Goal: Information Seeking & Learning: Learn about a topic

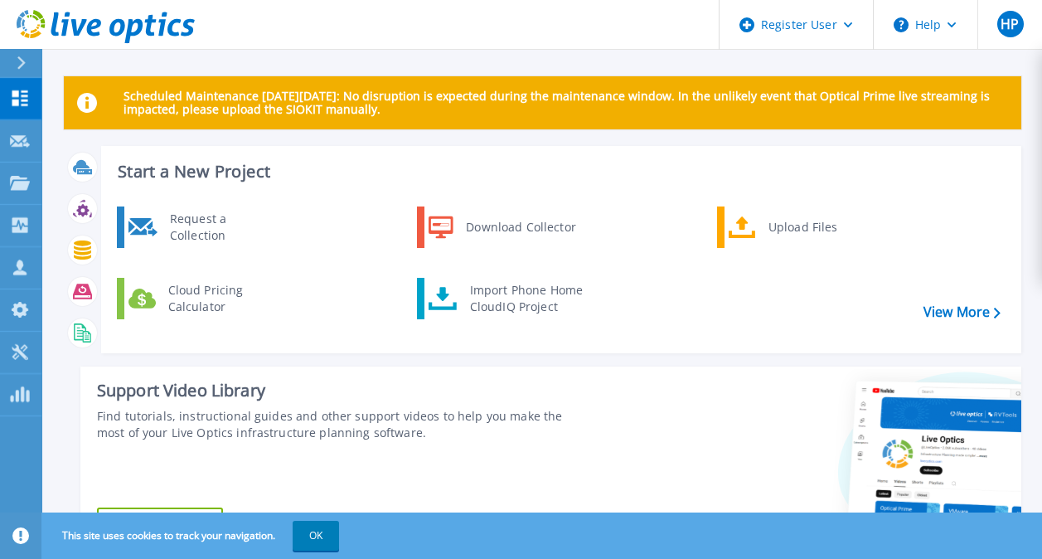
click at [25, 54] on div at bounding box center [28, 63] width 27 height 28
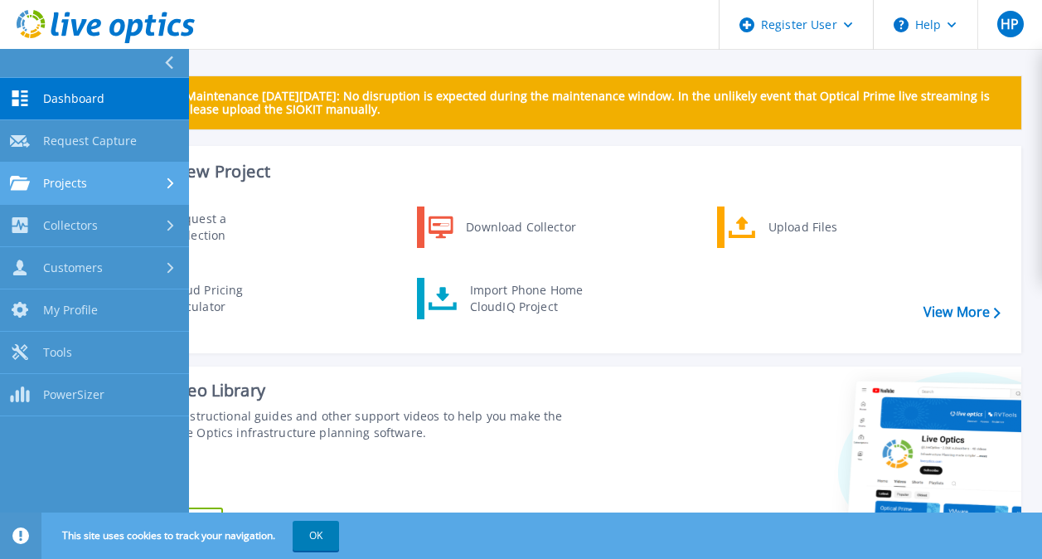
click at [172, 177] on icon at bounding box center [170, 182] width 7 height 11
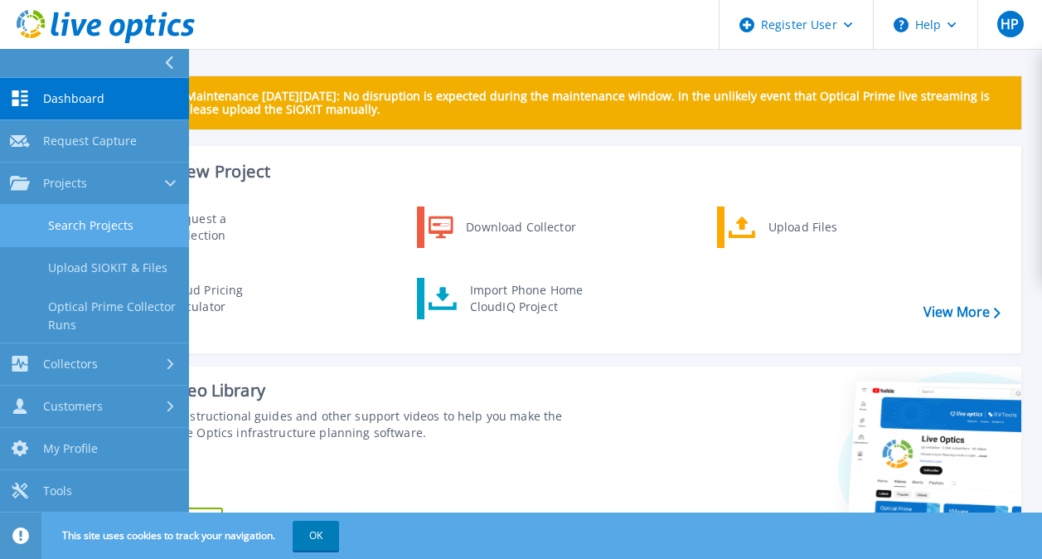
click at [104, 214] on link "Search Projects" at bounding box center [94, 226] width 189 height 42
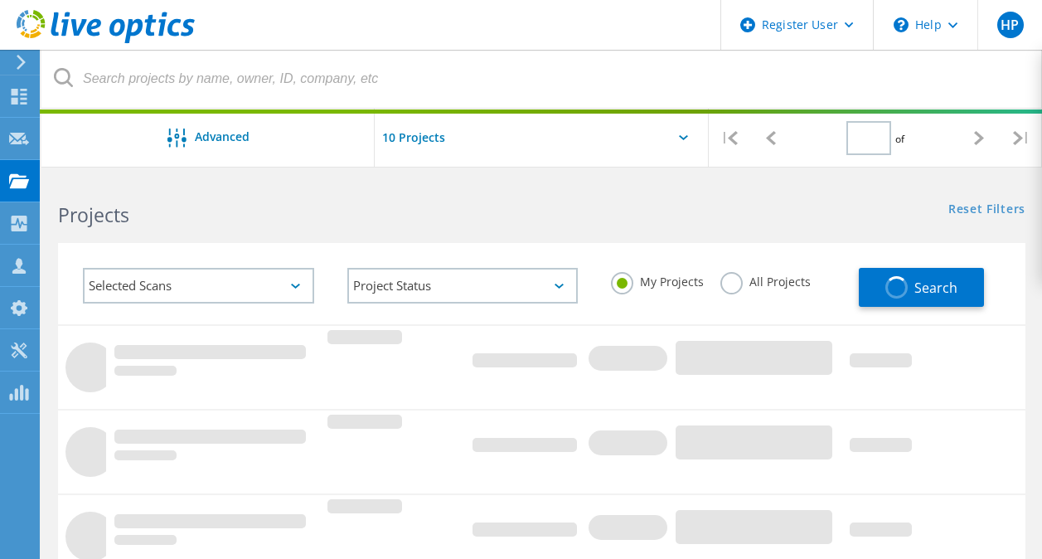
type input "1"
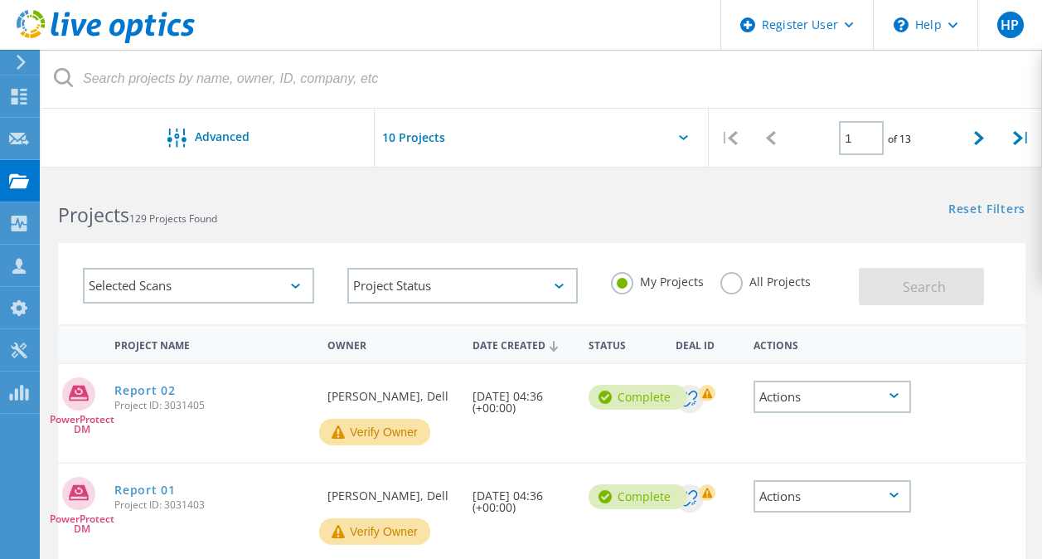
click at [728, 285] on label "All Projects" at bounding box center [765, 280] width 90 height 16
click at [0, 0] on input "All Projects" at bounding box center [0, 0] width 0 height 0
click at [948, 273] on button "Search" at bounding box center [921, 286] width 125 height 37
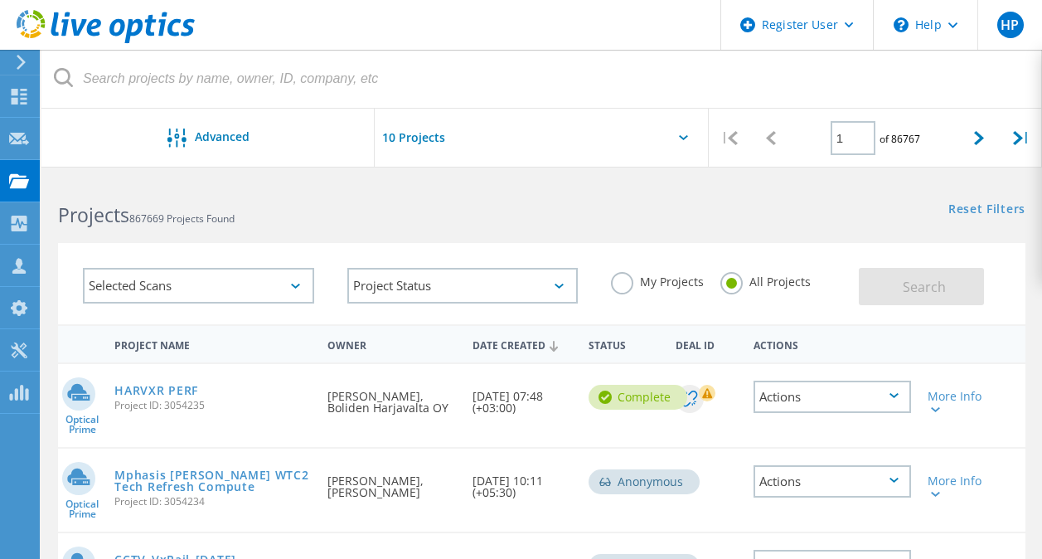
click at [681, 135] on icon at bounding box center [683, 137] width 9 height 5
click at [686, 132] on div at bounding box center [541, 143] width 333 height 68
click at [676, 133] on div at bounding box center [541, 143] width 333 height 68
click at [683, 138] on icon at bounding box center [683, 137] width 9 height 5
click at [424, 145] on input "text" at bounding box center [458, 138] width 166 height 58
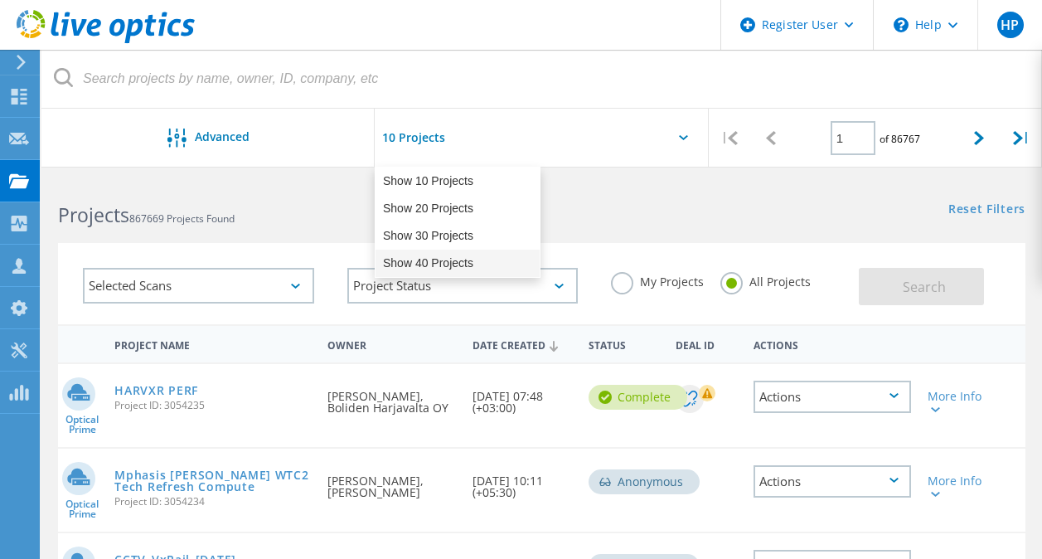
click at [429, 262] on div "Show 40 Projects" at bounding box center [457, 262] width 164 height 27
type input "Show 40 Projects"
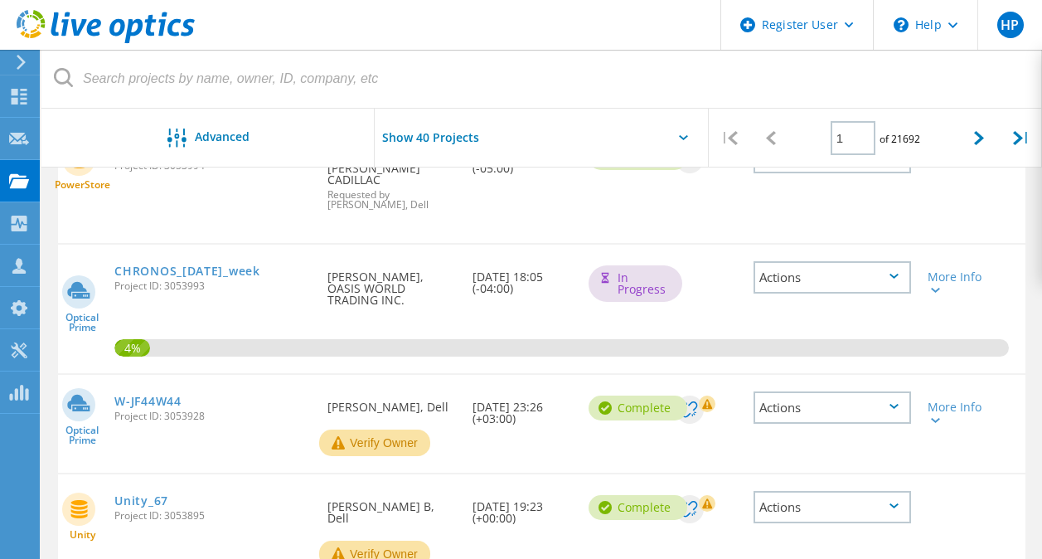
scroll to position [2456, 0]
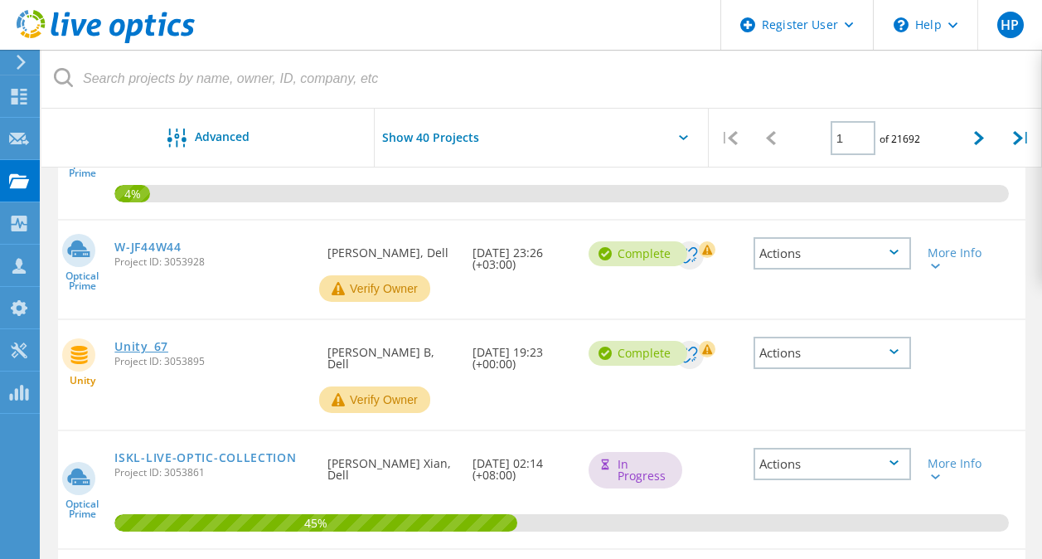
click at [160, 341] on link "Unity_67" at bounding box center [141, 347] width 54 height 12
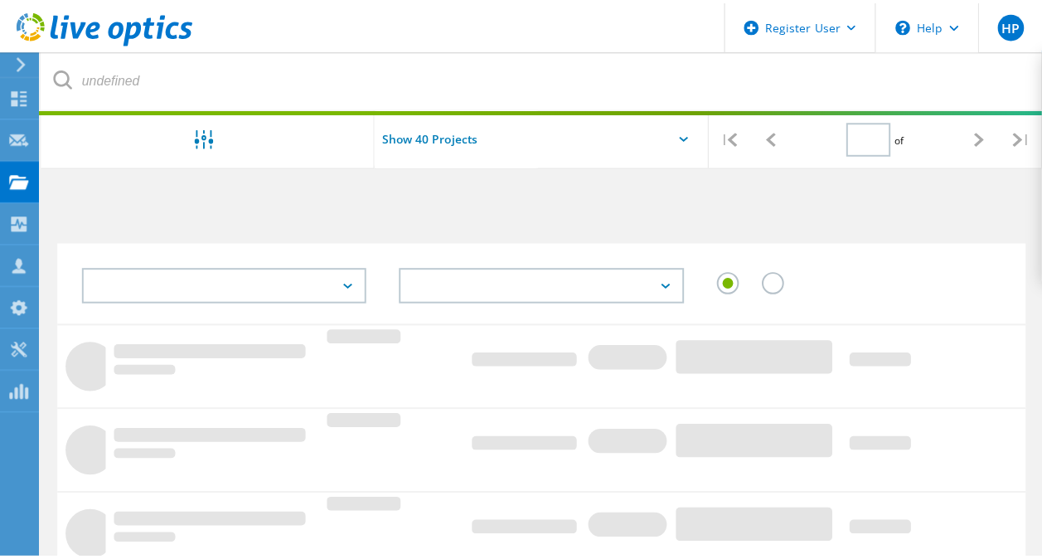
scroll to position [677, 0]
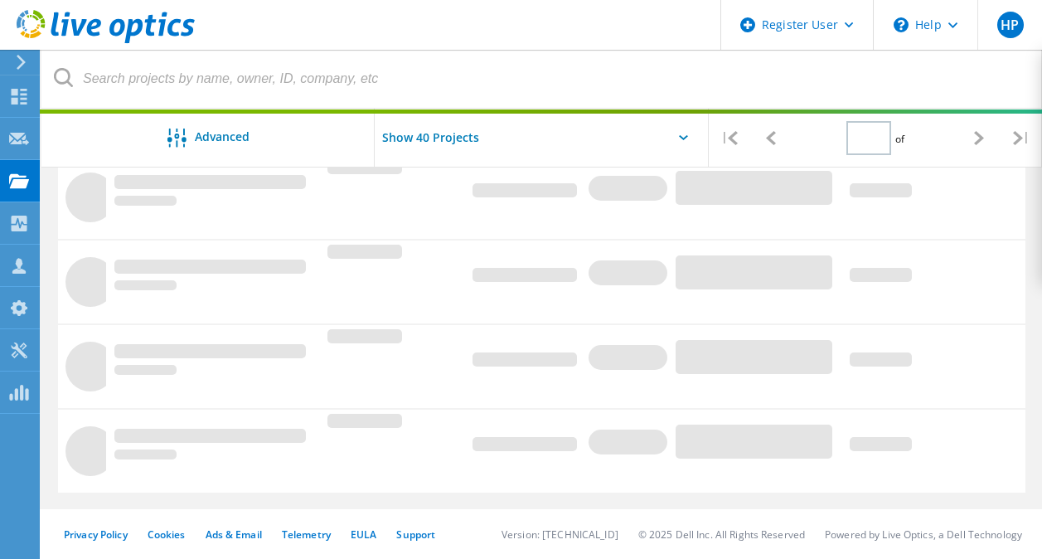
type input "1"
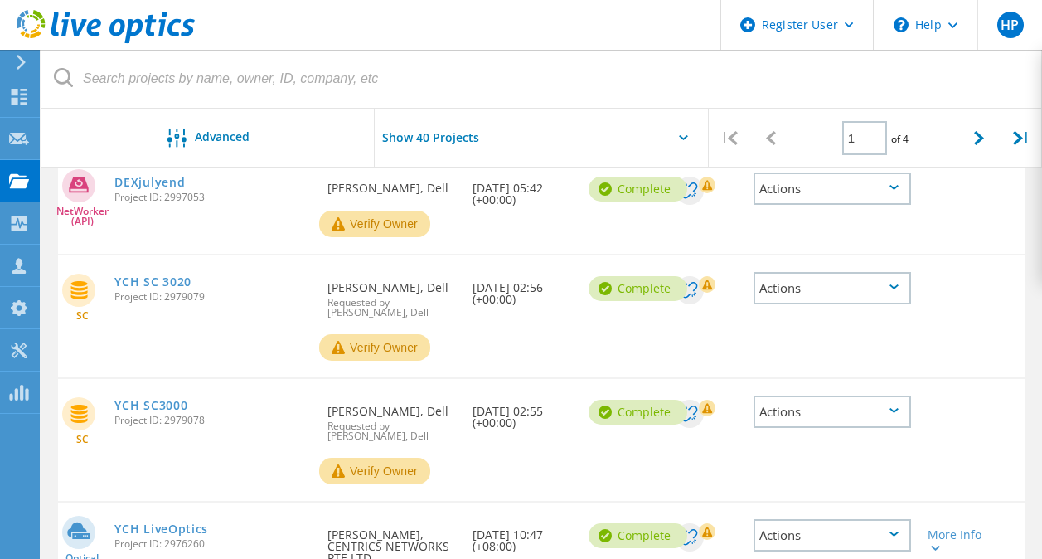
scroll to position [1101, 0]
click at [163, 399] on link "YCH SC3000" at bounding box center [150, 405] width 73 height 12
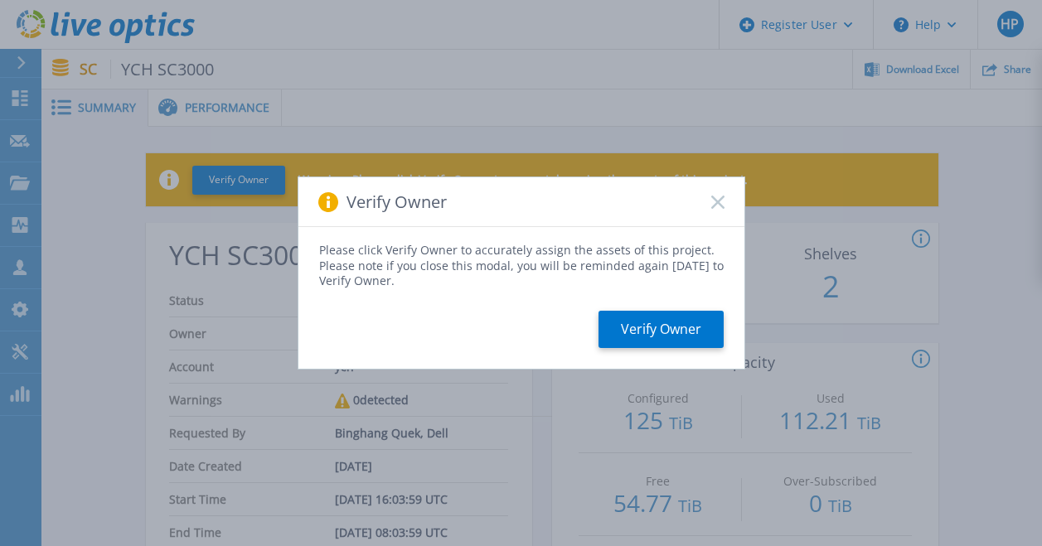
click at [725, 206] on div "Verify Owner" at bounding box center [521, 202] width 446 height 50
click at [715, 206] on rect at bounding box center [717, 202] width 14 height 14
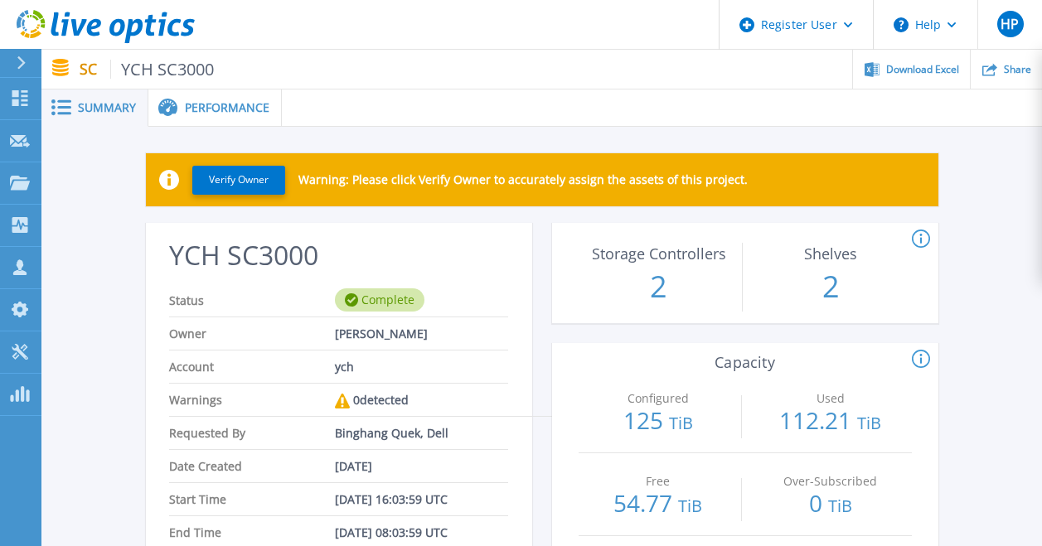
click at [185, 102] on span "Performance" at bounding box center [227, 108] width 85 height 12
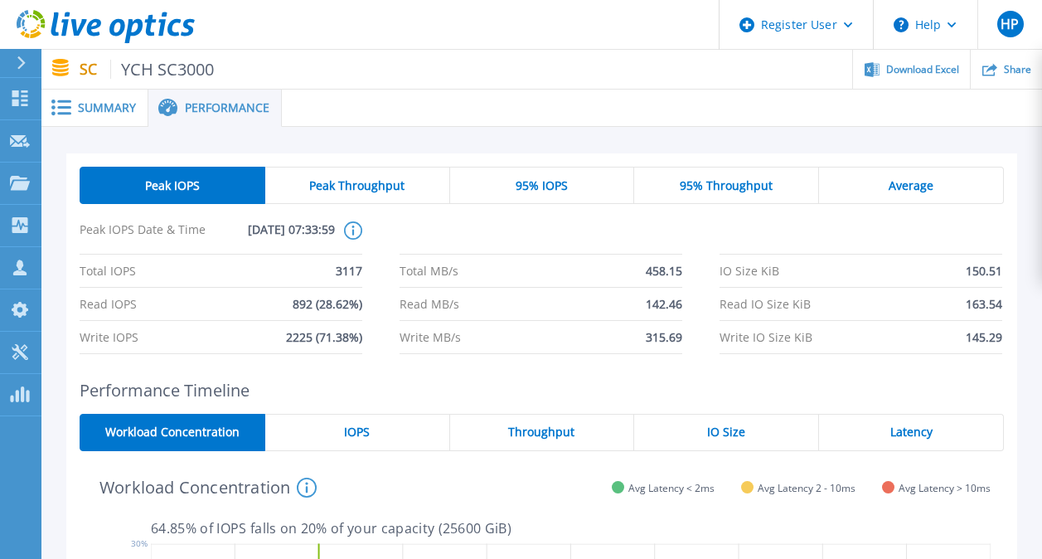
click at [104, 112] on span "Summary" at bounding box center [107, 108] width 58 height 12
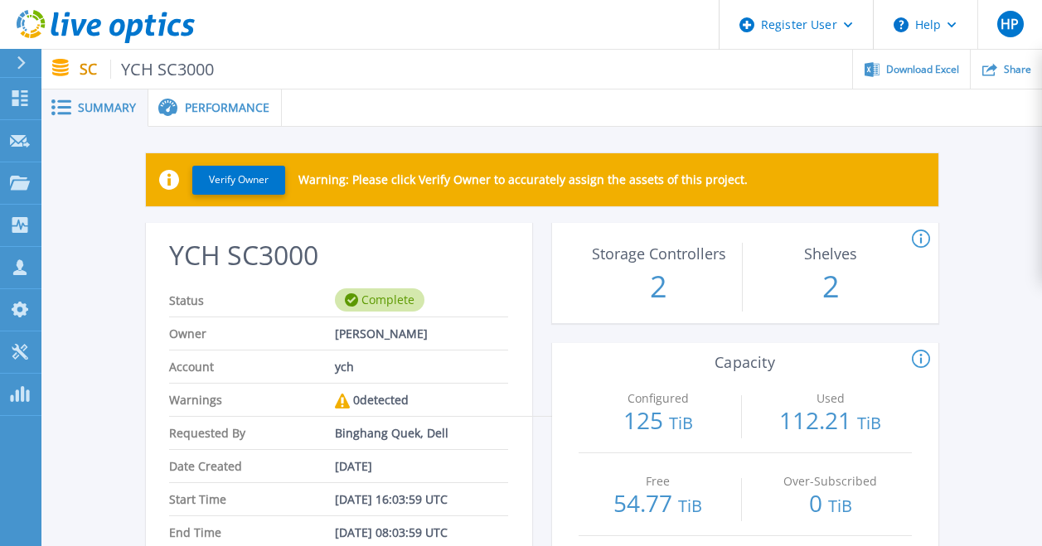
click at [219, 121] on div "Performance" at bounding box center [214, 108] width 133 height 37
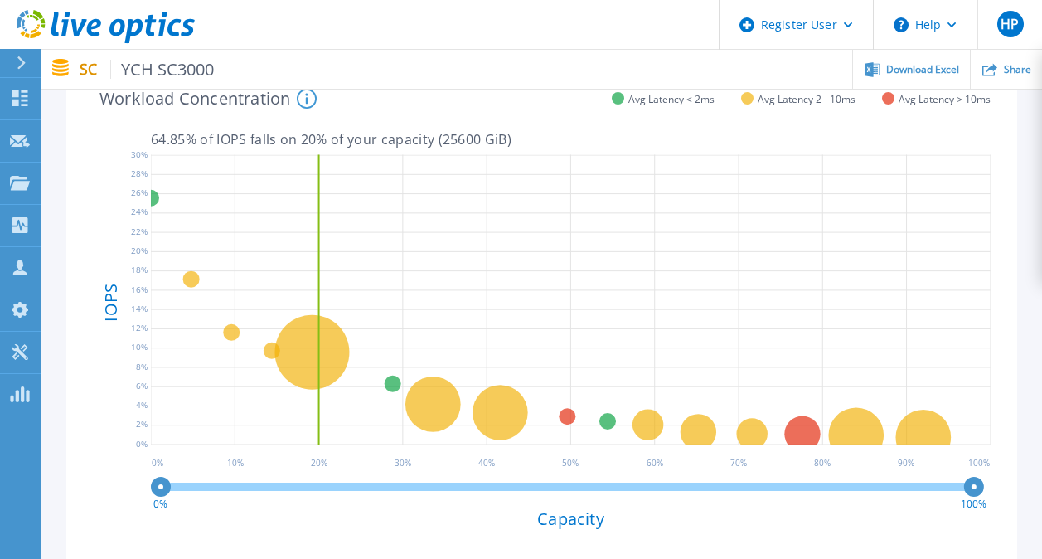
scroll to position [554, 0]
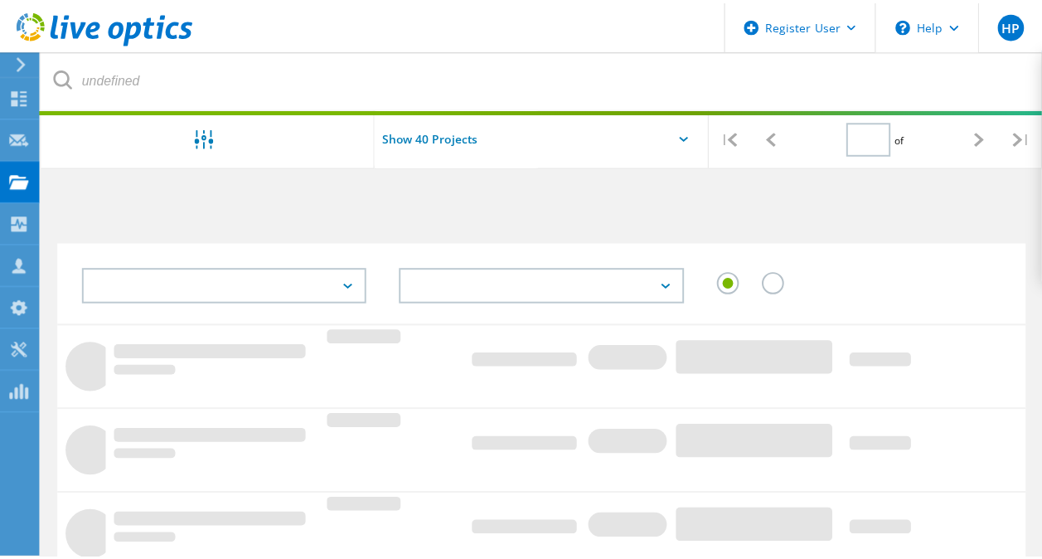
scroll to position [677, 0]
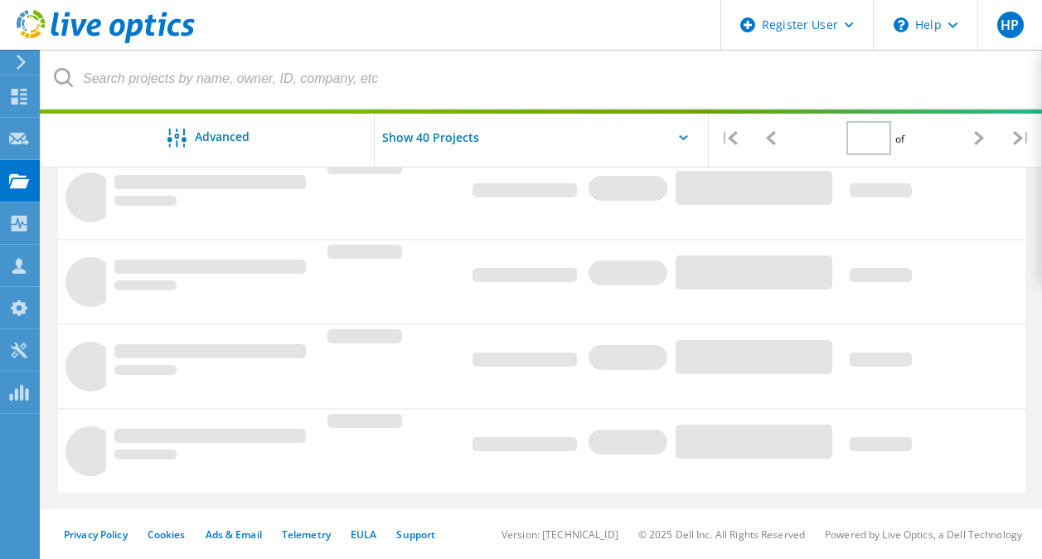
type input "1"
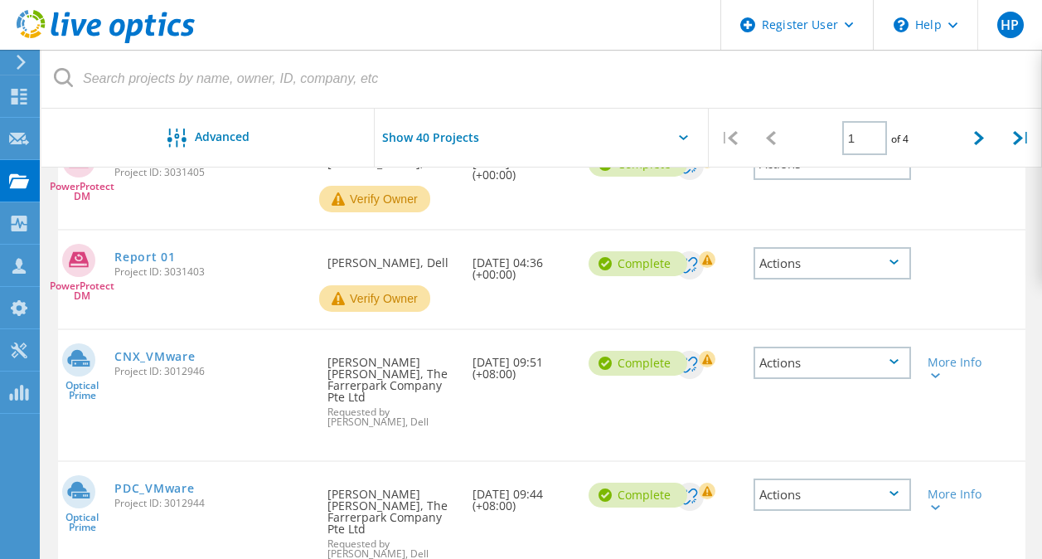
scroll to position [0, 0]
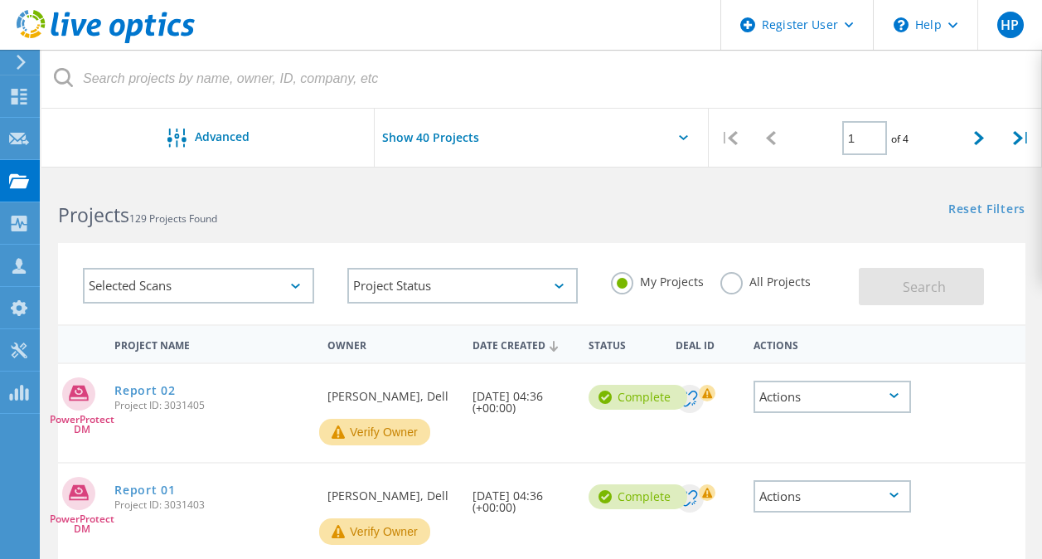
click at [725, 278] on label "All Projects" at bounding box center [765, 280] width 90 height 16
click at [0, 0] on input "All Projects" at bounding box center [0, 0] width 0 height 0
click at [909, 277] on button "Search" at bounding box center [921, 286] width 125 height 37
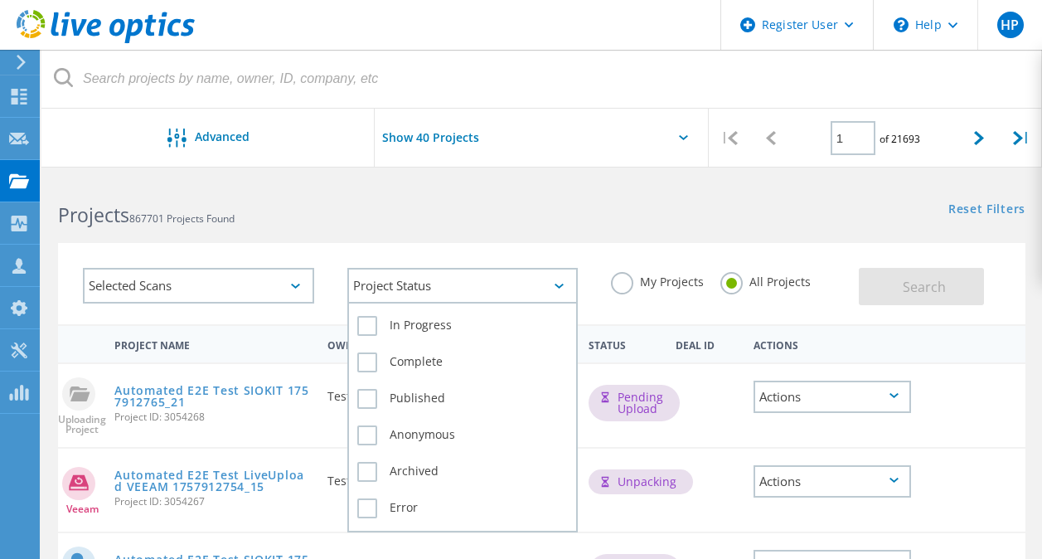
click at [556, 284] on icon at bounding box center [558, 285] width 9 height 5
click at [369, 360] on label "Complete" at bounding box center [462, 362] width 211 height 20
click at [0, 0] on input "Complete" at bounding box center [0, 0] width 0 height 0
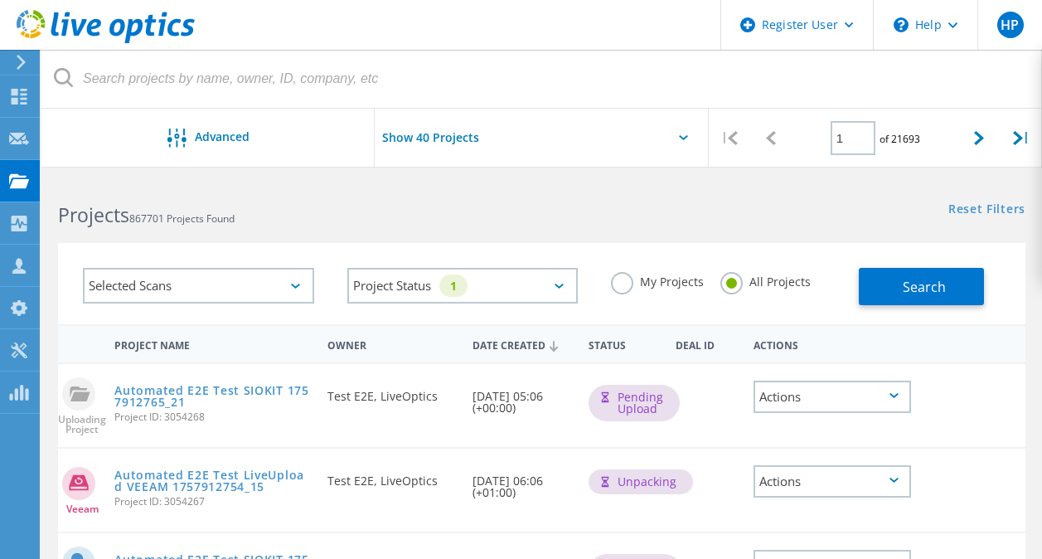
click at [647, 314] on div "My Projects All Projects" at bounding box center [726, 283] width 264 height 65
click at [251, 287] on div "Selected Scans" at bounding box center [198, 286] width 231 height 36
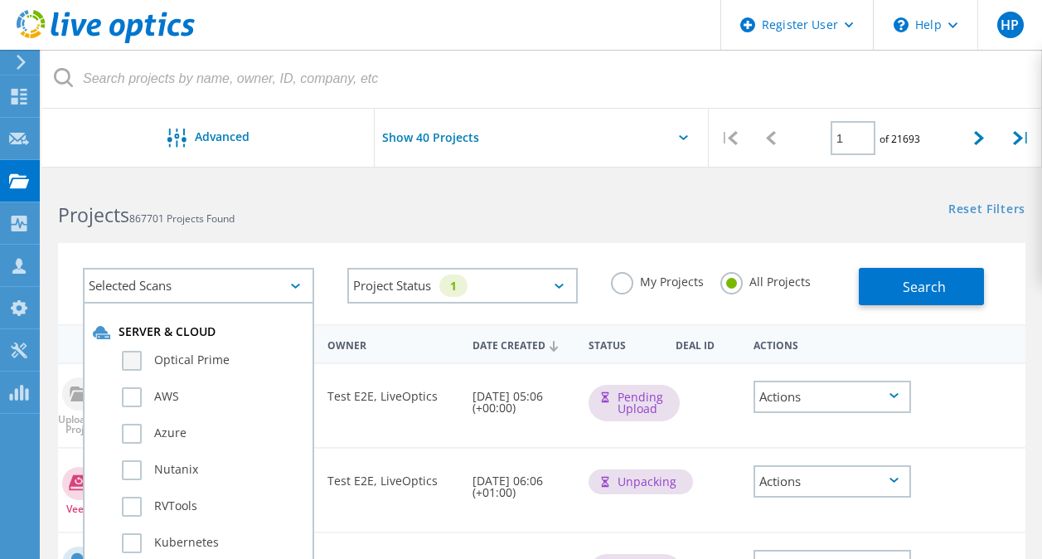
click at [138, 358] on label "Optical Prime" at bounding box center [213, 361] width 182 height 20
click at [0, 0] on input "Optical Prime" at bounding box center [0, 0] width 0 height 0
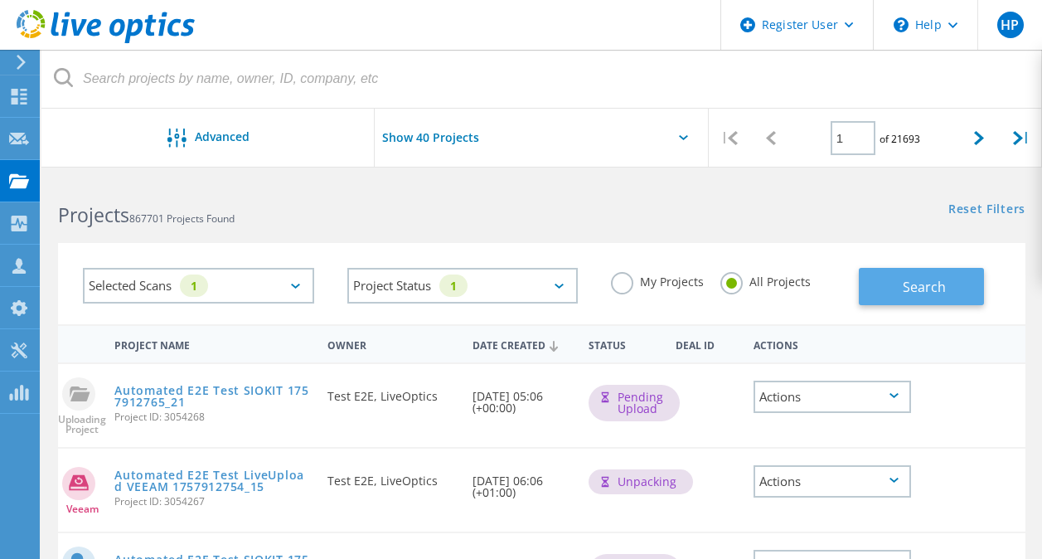
click at [944, 293] on span "Search" at bounding box center [923, 287] width 43 height 18
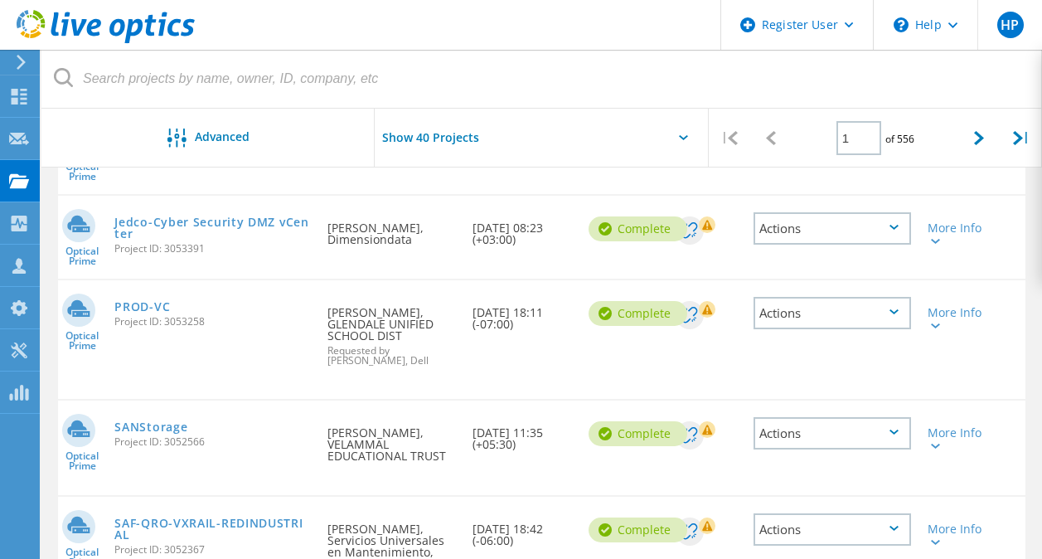
scroll to position [1231, 0]
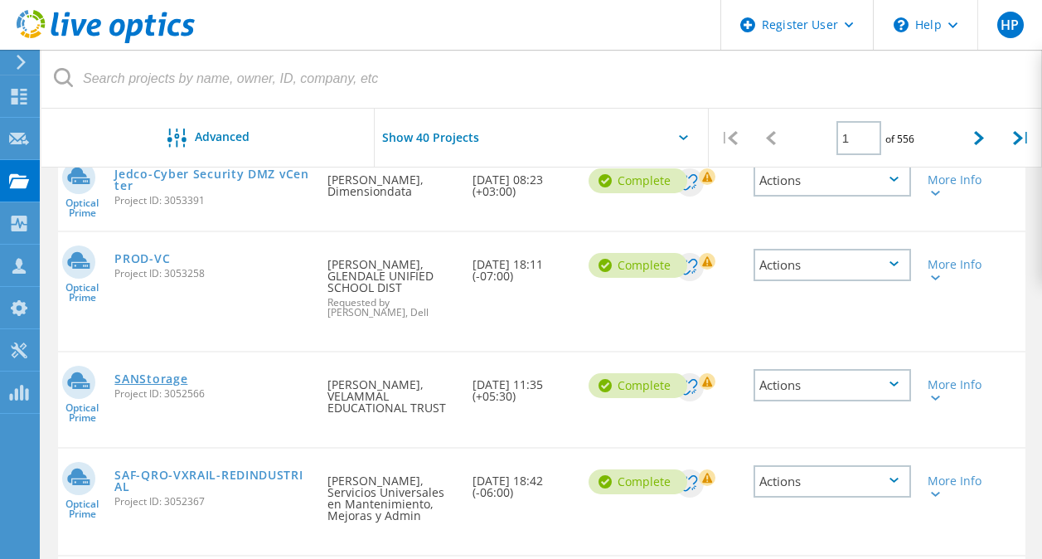
click at [172, 382] on link "SANStorage" at bounding box center [150, 379] width 73 height 12
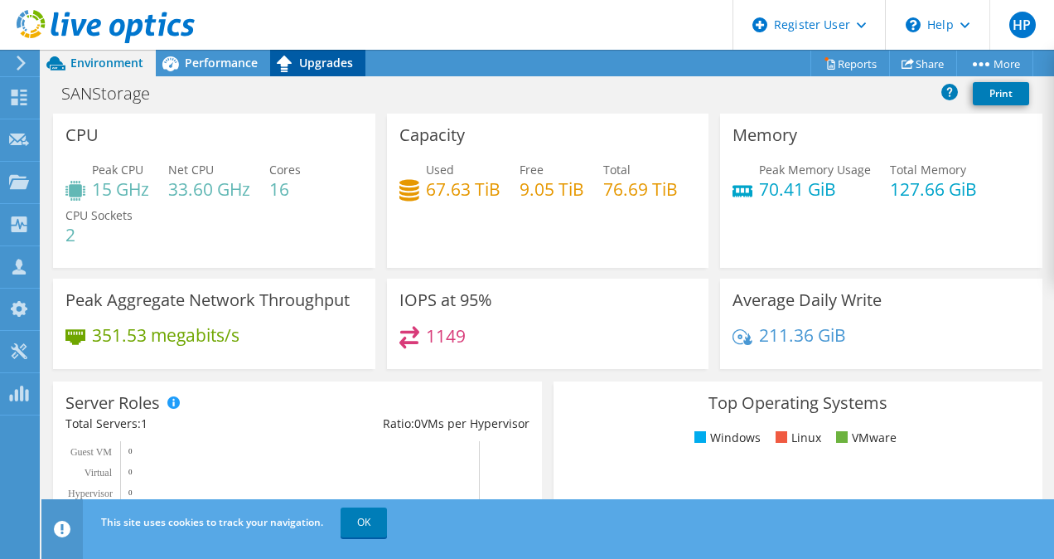
click at [307, 56] on span "Upgrades" at bounding box center [326, 63] width 54 height 16
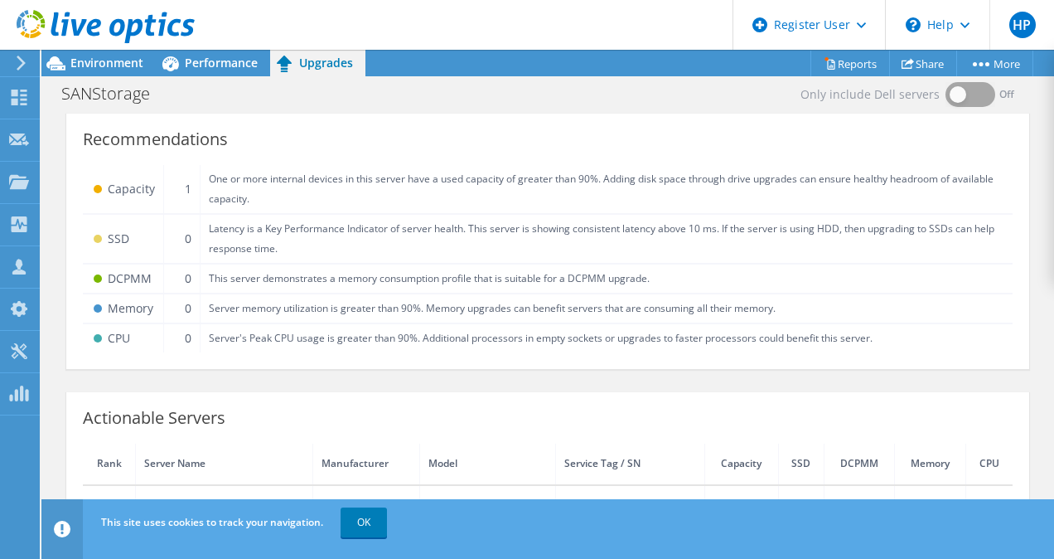
scroll to position [34, 0]
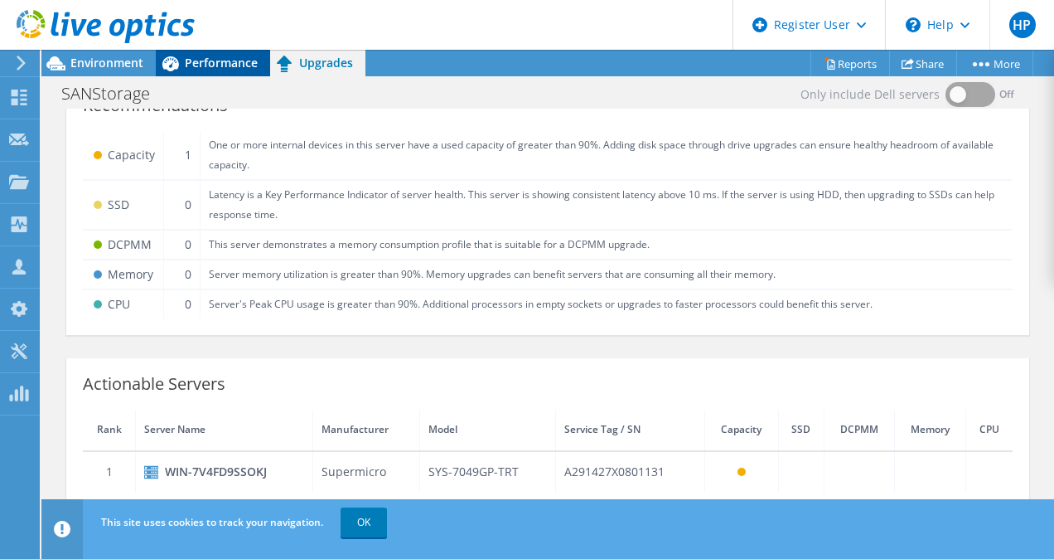
click at [220, 53] on div "Performance" at bounding box center [213, 63] width 114 height 27
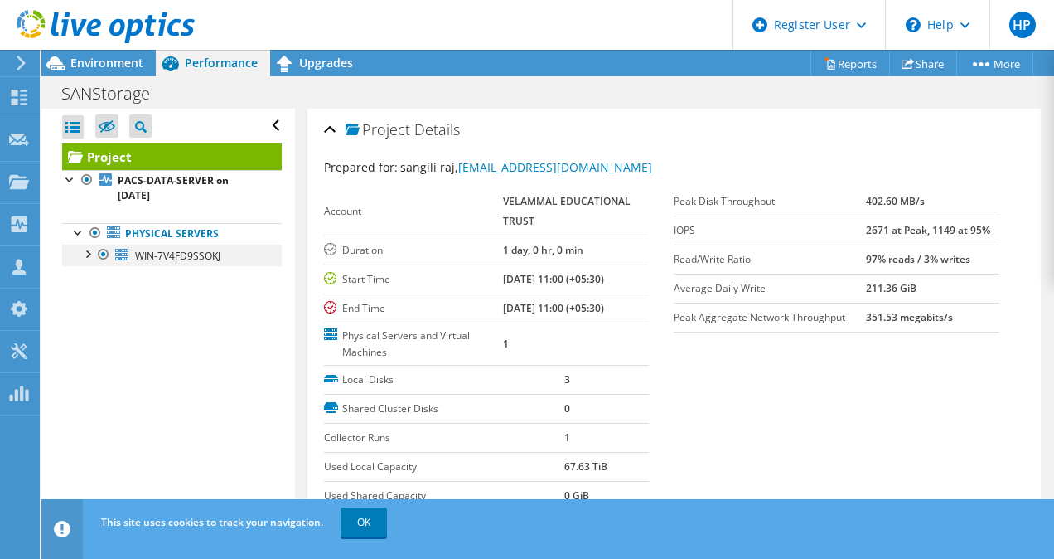
click at [86, 249] on div at bounding box center [87, 252] width 17 height 17
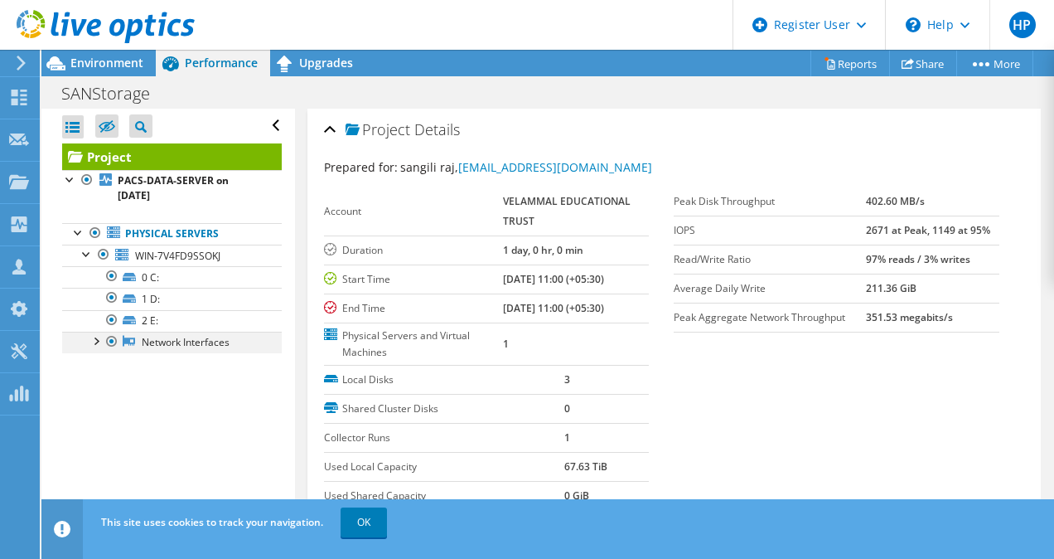
click at [94, 337] on div at bounding box center [95, 339] width 17 height 17
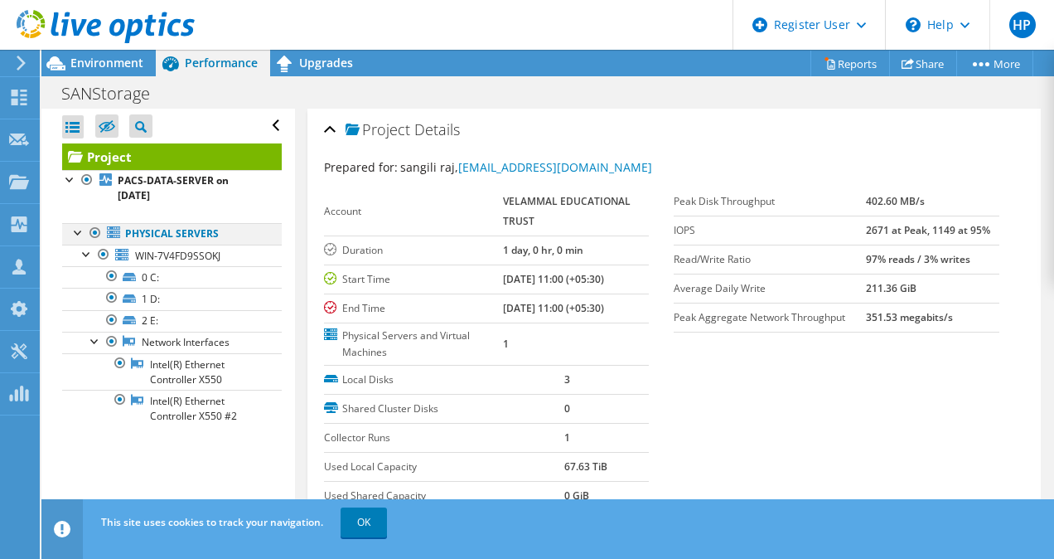
click at [78, 232] on div at bounding box center [78, 231] width 17 height 17
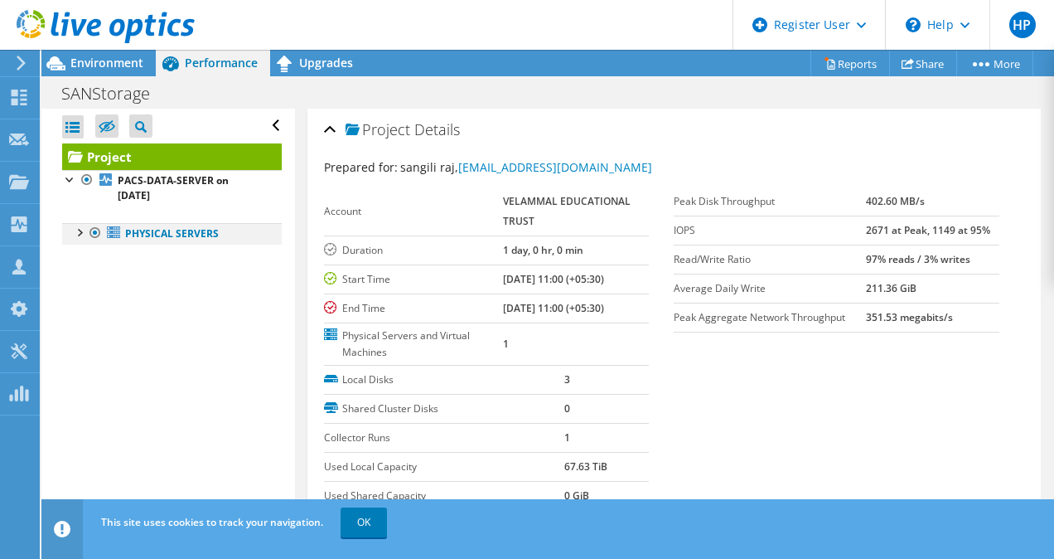
click at [78, 232] on div at bounding box center [78, 231] width 17 height 17
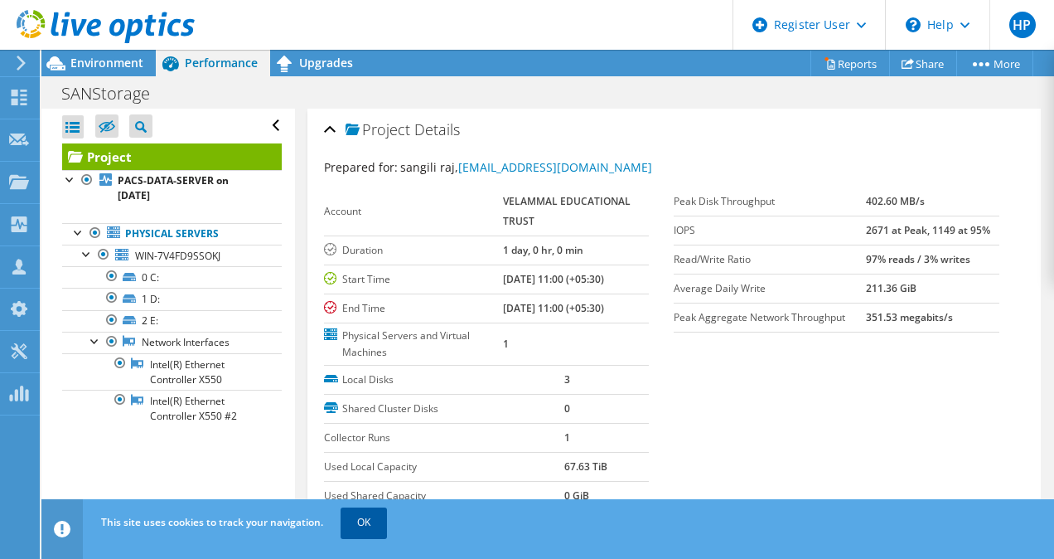
click at [377, 525] on link "OK" at bounding box center [364, 522] width 46 height 30
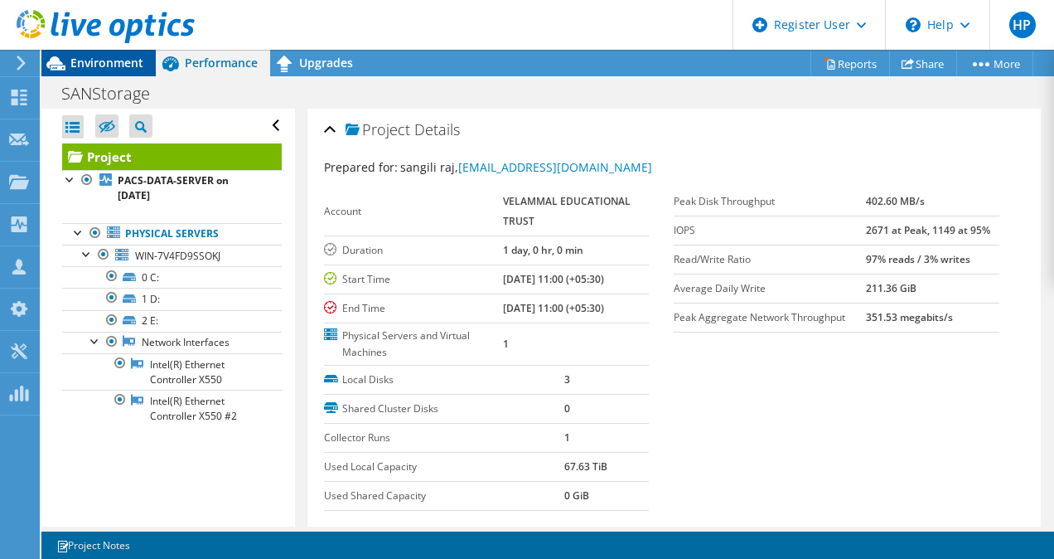
click at [127, 63] on span "Environment" at bounding box center [106, 63] width 73 height 16
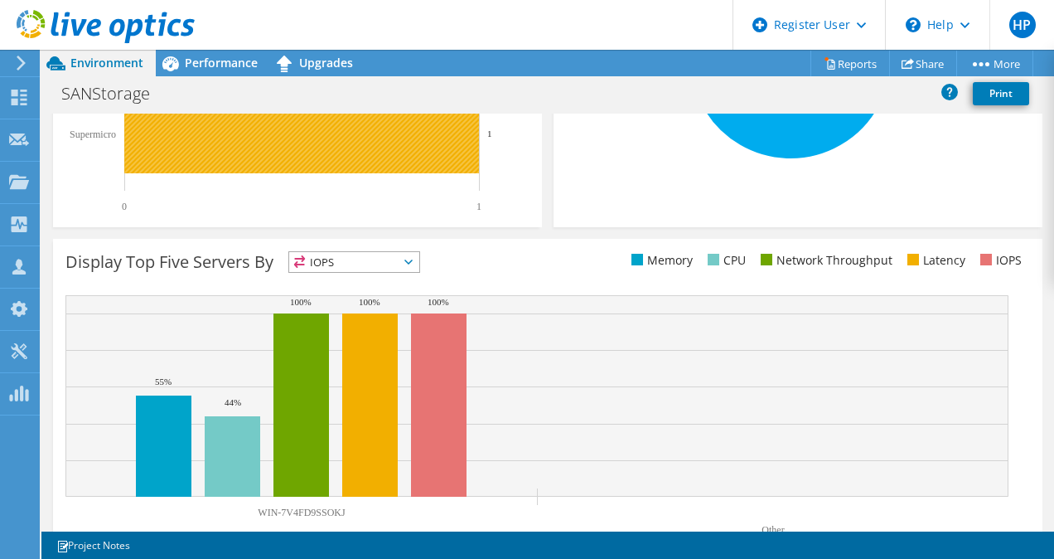
scroll to position [593, 0]
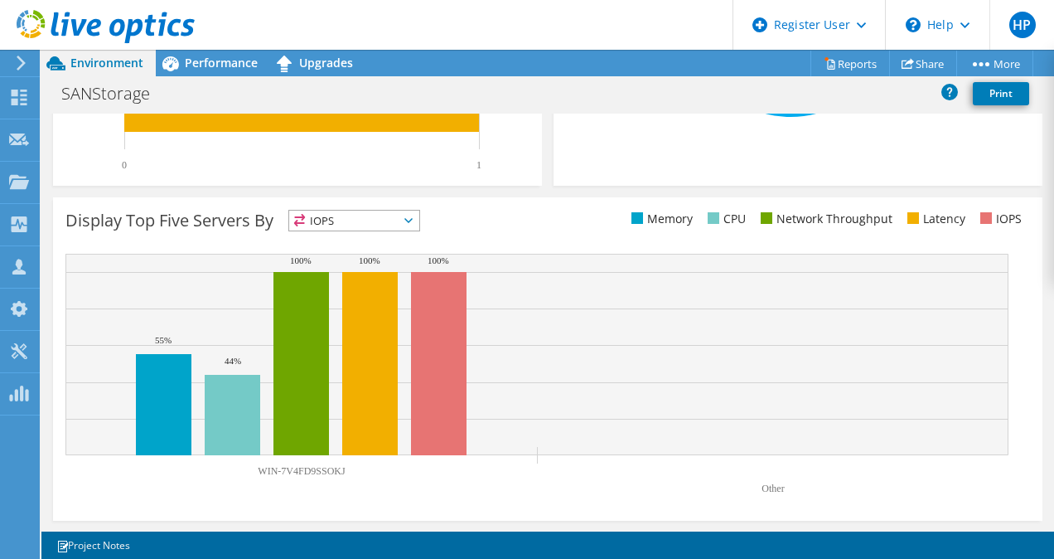
click at [419, 220] on span "IOPS" at bounding box center [354, 220] width 130 height 20
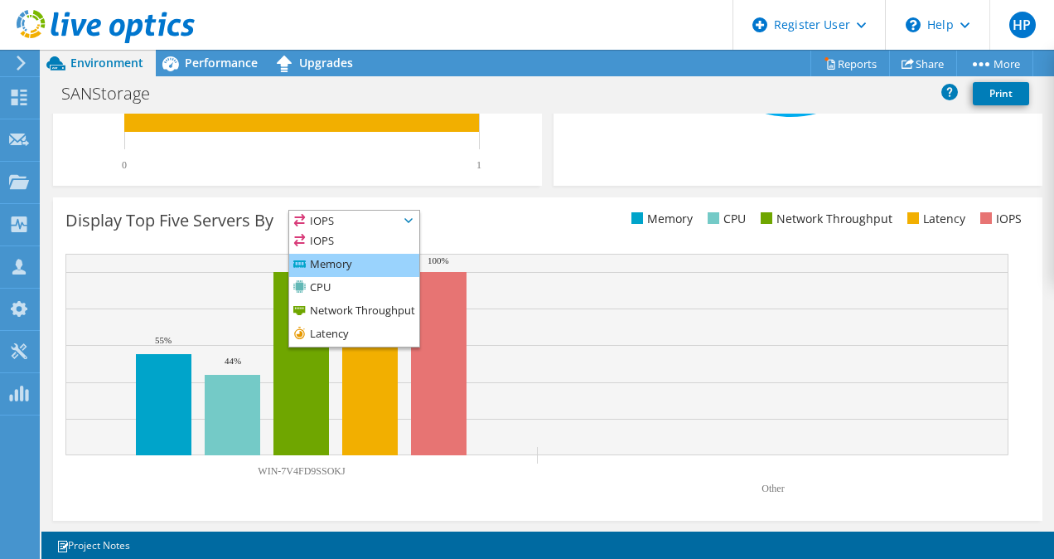
click at [369, 264] on li "Memory" at bounding box center [354, 265] width 130 height 23
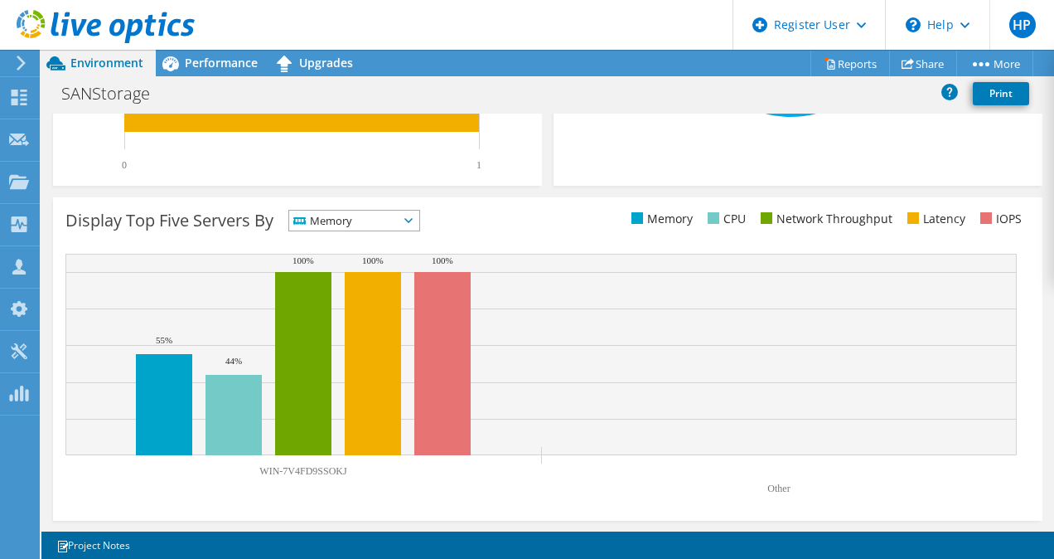
click at [413, 221] on icon at bounding box center [408, 220] width 8 height 5
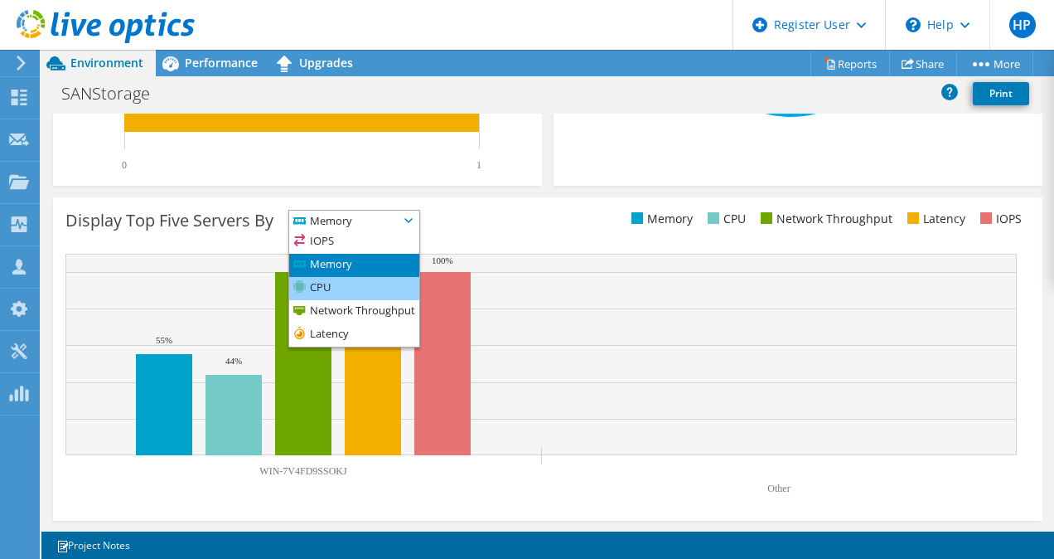
click at [349, 277] on li "CPU" at bounding box center [354, 288] width 130 height 23
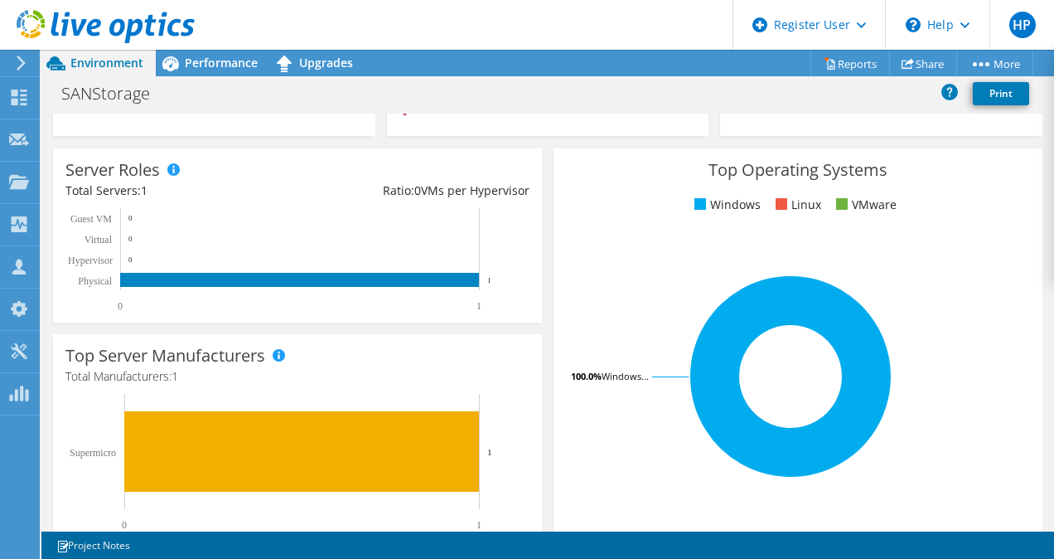
scroll to position [0, 0]
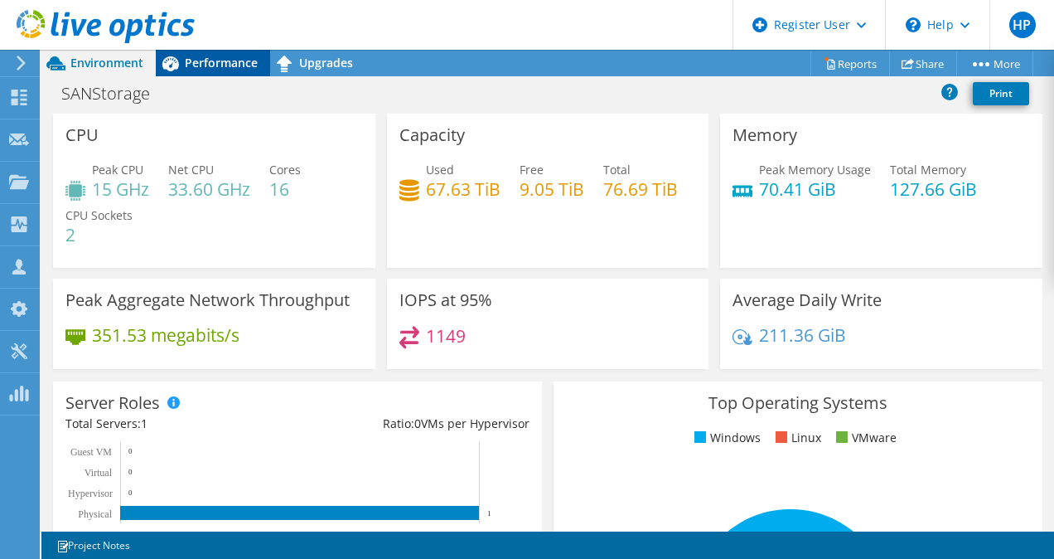
click at [224, 65] on span "Performance" at bounding box center [221, 63] width 73 height 16
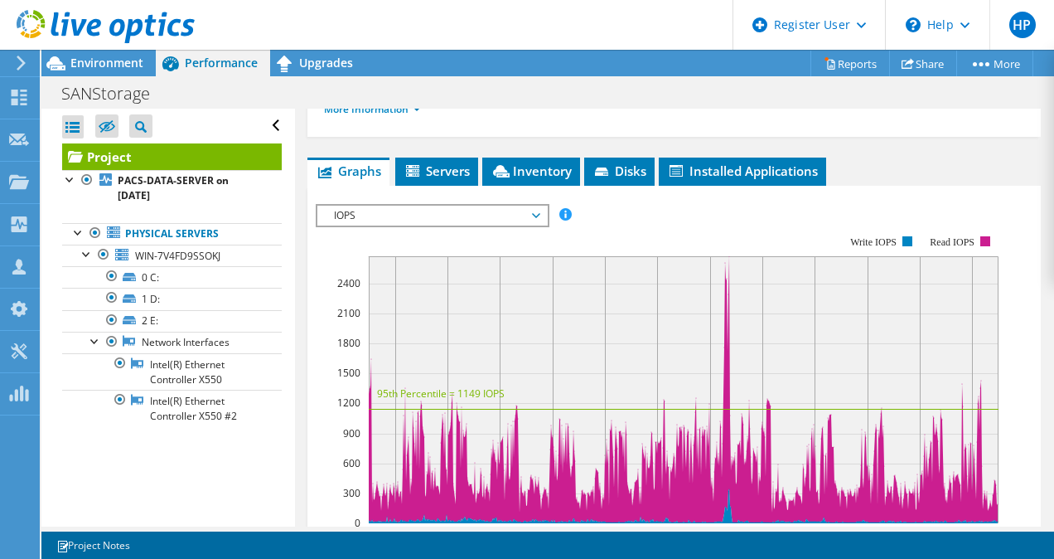
scroll to position [425, 0]
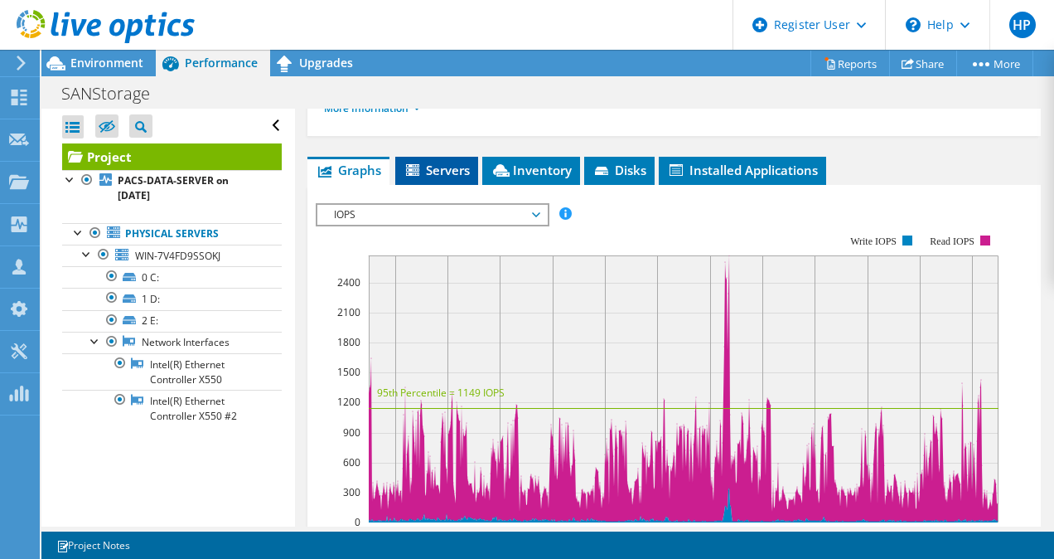
click at [443, 167] on span "Servers" at bounding box center [437, 170] width 66 height 17
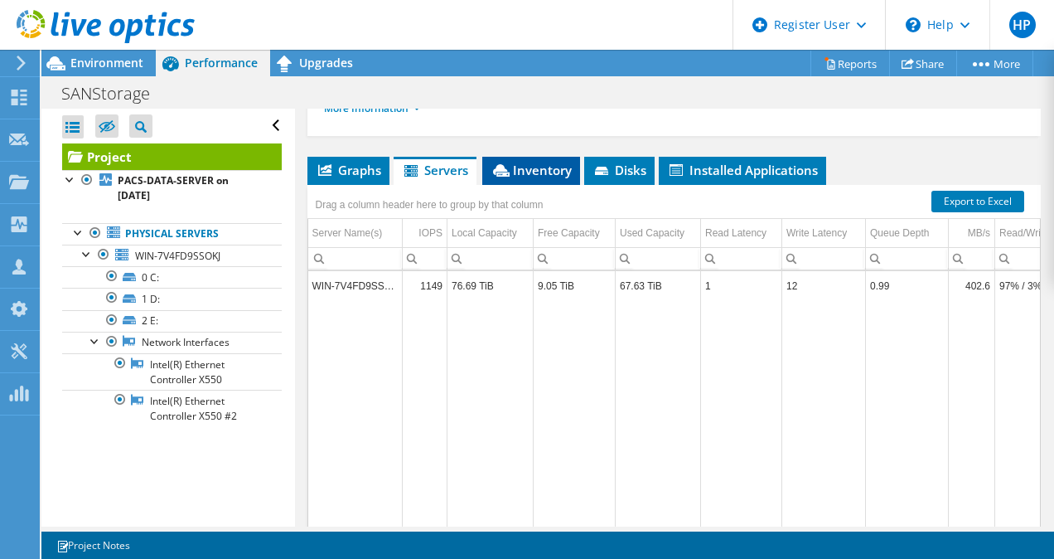
click at [520, 174] on span "Inventory" at bounding box center [531, 170] width 81 height 17
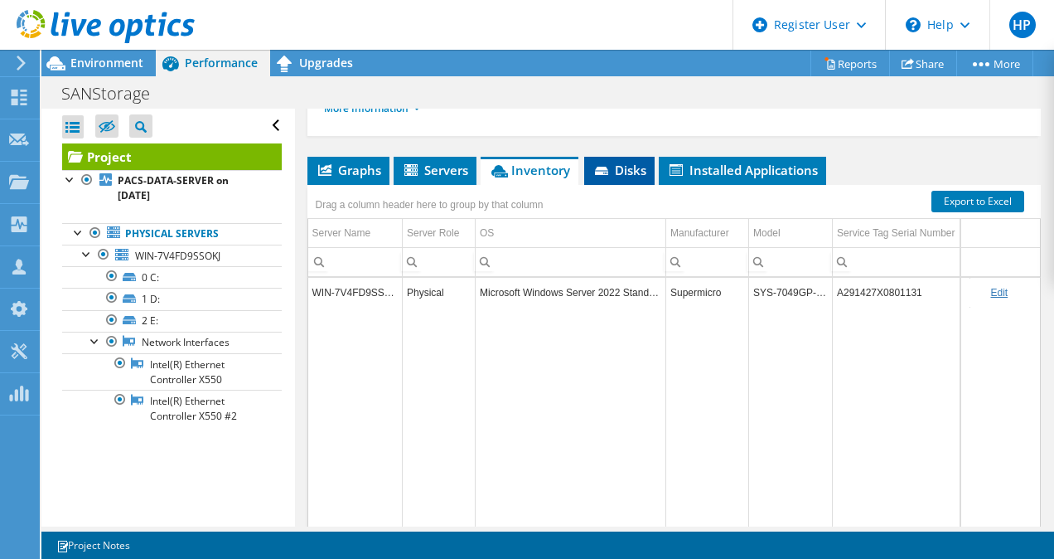
click at [619, 166] on span "Disks" at bounding box center [620, 170] width 54 height 17
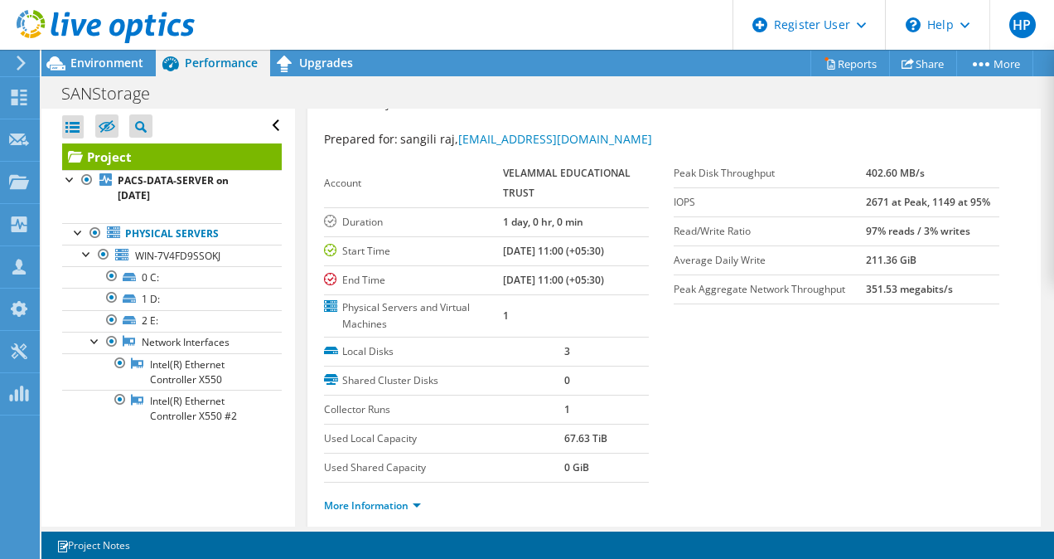
scroll to position [29, 0]
click at [111, 65] on span "Environment" at bounding box center [106, 63] width 73 height 16
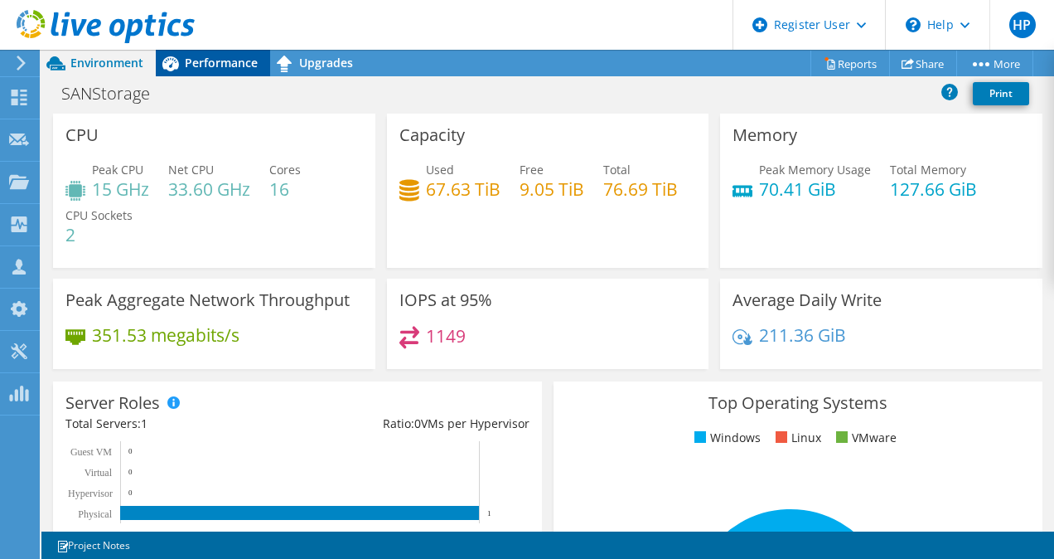
click at [195, 70] on span "Performance" at bounding box center [221, 63] width 73 height 16
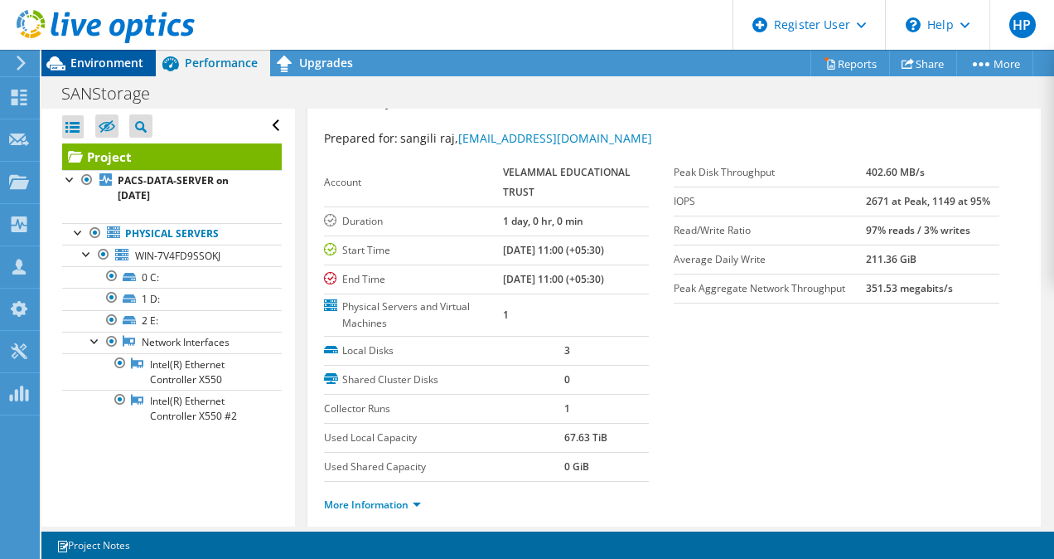
click at [105, 60] on span "Environment" at bounding box center [106, 63] width 73 height 16
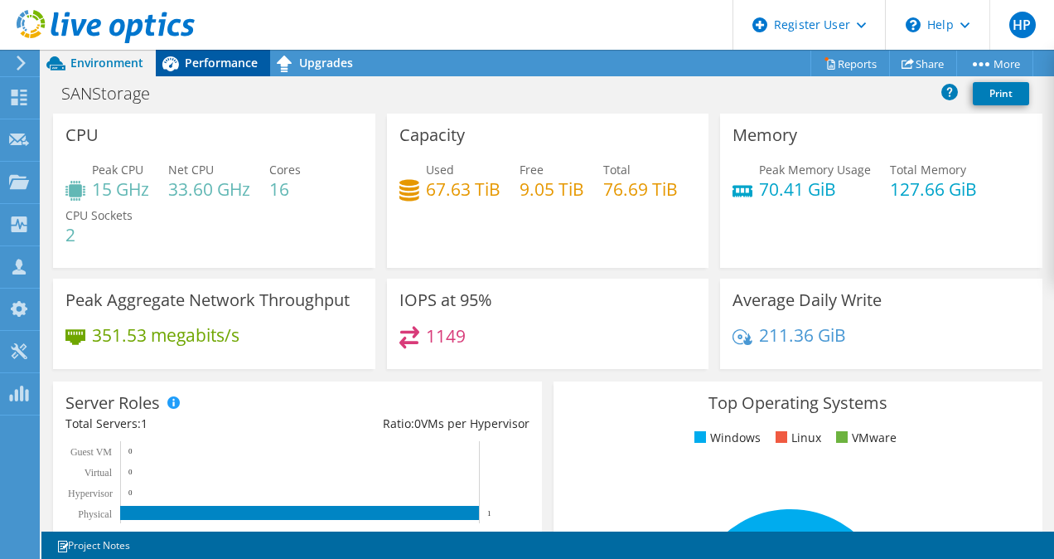
click at [181, 58] on icon at bounding box center [170, 63] width 29 height 29
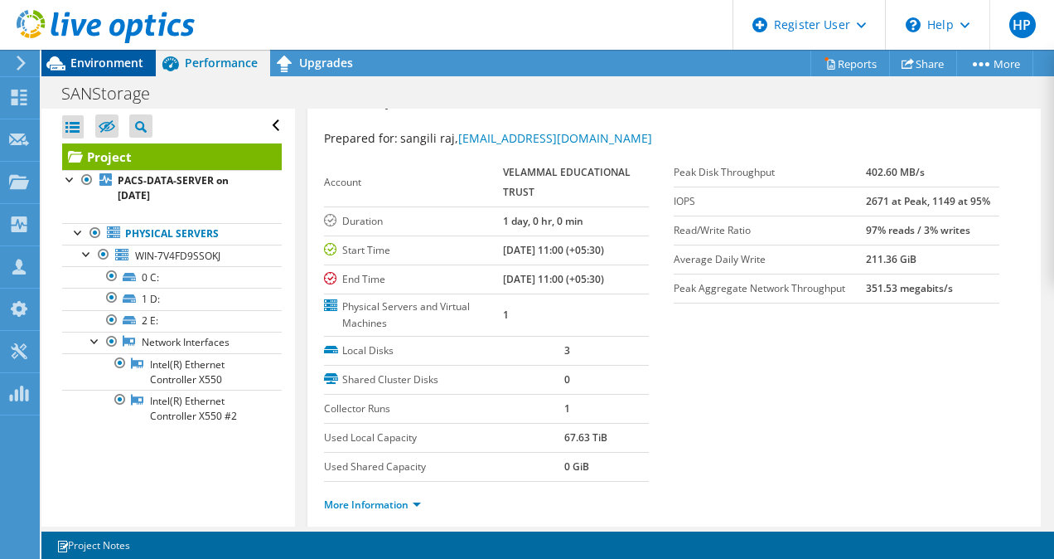
click at [118, 69] on span "Environment" at bounding box center [106, 63] width 73 height 16
